Goal: Find specific page/section: Find specific page/section

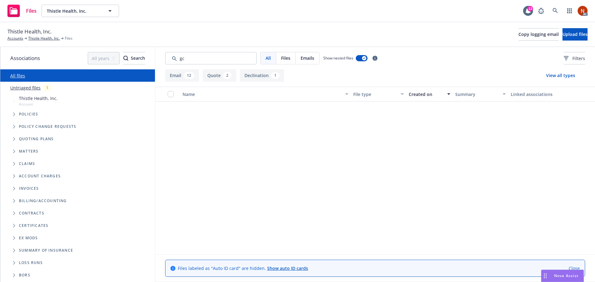
scroll to position [258, 0]
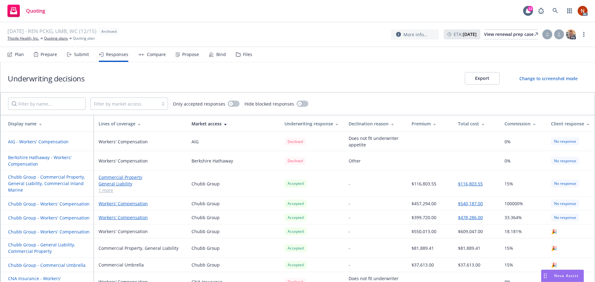
scroll to position [292, 0]
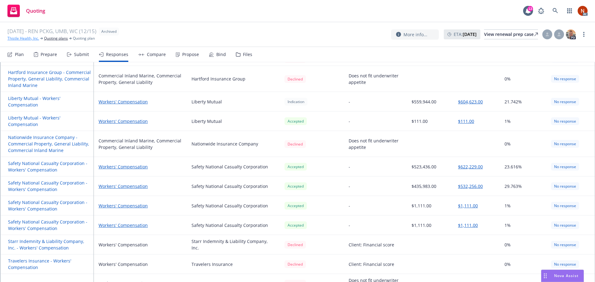
click at [29, 40] on link "Thistle Health, Inc." at bounding box center [23, 39] width 32 height 6
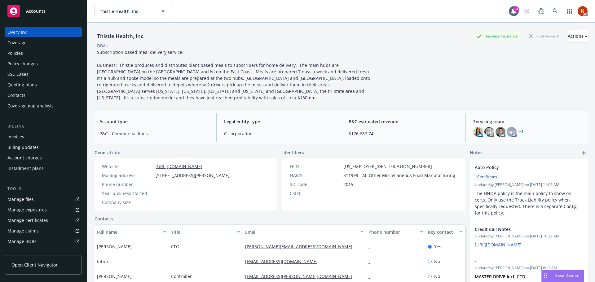
click at [27, 148] on div "Billing updates" at bounding box center [22, 148] width 31 height 10
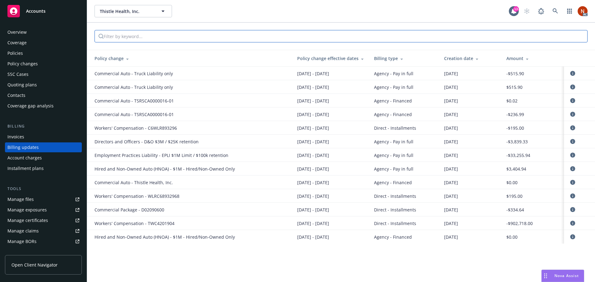
click at [139, 36] on input "search" at bounding box center [156, 36] width 107 height 12
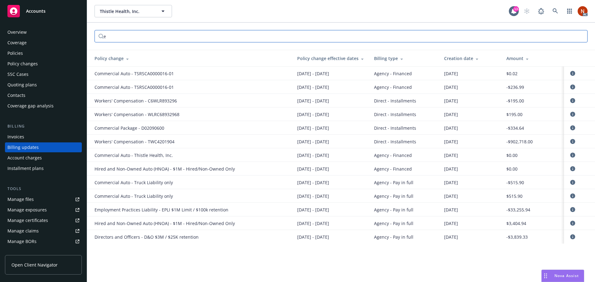
click at [140, 36] on input "e" at bounding box center [156, 36] width 107 height 12
drag, startPoint x: 120, startPoint y: 37, endPoint x: 80, endPoint y: 36, distance: 40.0
click at [80, 36] on div "Accounts Overview Coverage Policies Policy changes SSC Cases Quoting plans Cont…" at bounding box center [297, 141] width 595 height 282
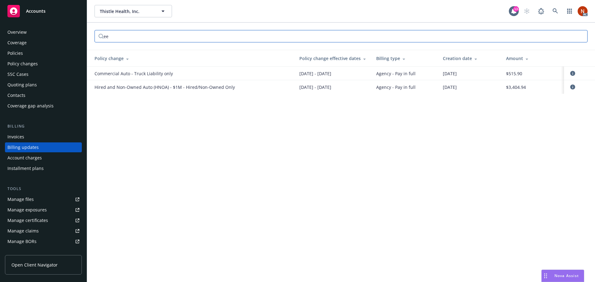
click at [124, 37] on input "ee" at bounding box center [156, 36] width 107 height 12
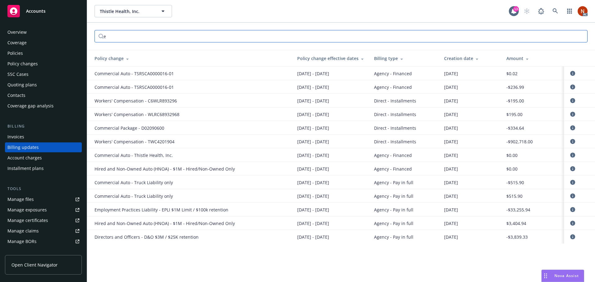
click at [208, 37] on input "e" at bounding box center [156, 36] width 107 height 12
type input "e"
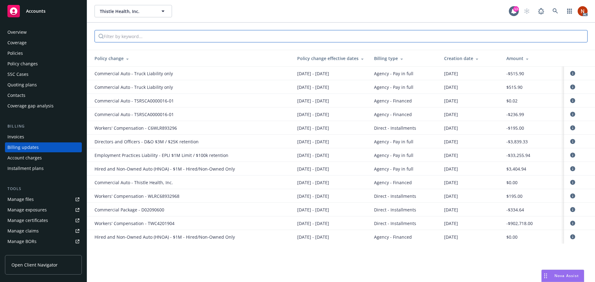
click at [155, 36] on input "search" at bounding box center [156, 36] width 107 height 12
click at [124, 36] on input "search" at bounding box center [156, 36] width 107 height 12
click at [113, 37] on input "search" at bounding box center [156, 36] width 107 height 12
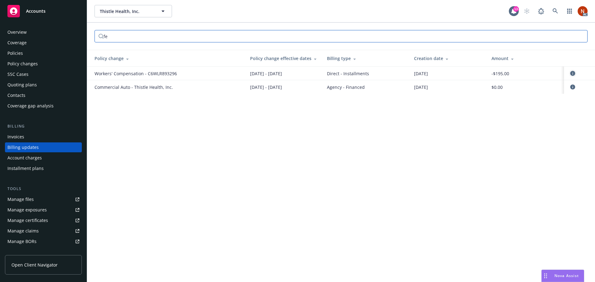
type input "fe"
click at [572, 73] on icon "circleInformation" at bounding box center [572, 73] width 5 height 5
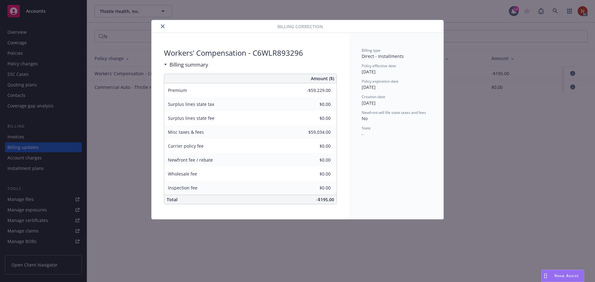
click at [164, 25] on icon "close" at bounding box center [163, 26] width 4 height 4
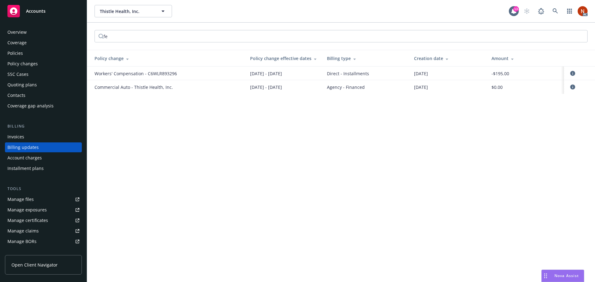
click at [24, 138] on div "Invoices" at bounding box center [43, 137] width 72 height 10
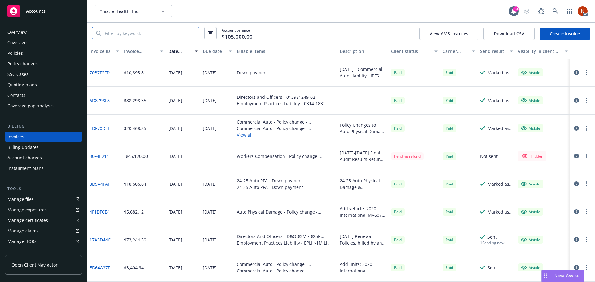
click at [135, 31] on input "search" at bounding box center [150, 33] width 98 height 12
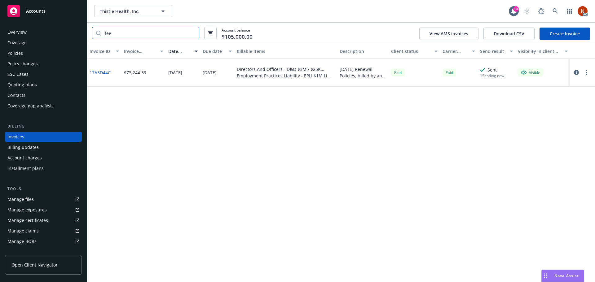
drag, startPoint x: 127, startPoint y: 34, endPoint x: 83, endPoint y: 33, distance: 43.7
click at [83, 33] on div "Accounts Overview Coverage Policies Policy changes SSC Cases Quoting plans Cont…" at bounding box center [297, 141] width 595 height 282
type input "broker"
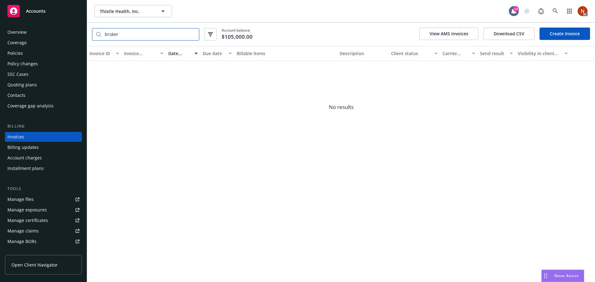
drag, startPoint x: 112, startPoint y: 33, endPoint x: 73, endPoint y: 30, distance: 39.4
click at [73, 30] on div "Accounts Overview Coverage Policies Policy changes SSC Cases Quoting plans Cont…" at bounding box center [297, 141] width 595 height 282
